Goal: Navigation & Orientation: Understand site structure

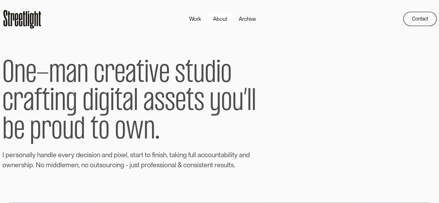
click at [226, 21] on div "About" at bounding box center [220, 19] width 14 height 8
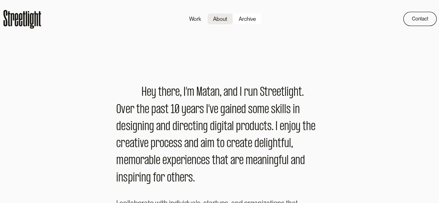
click at [245, 22] on div "Archive" at bounding box center [247, 19] width 17 height 8
click at [197, 24] on link "Work" at bounding box center [196, 18] width 24 height 11
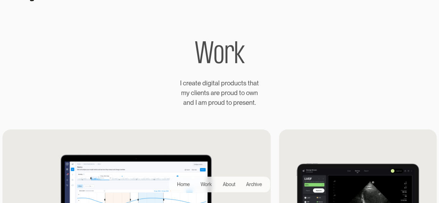
scroll to position [28, 0]
